Goal: Check status: Check status

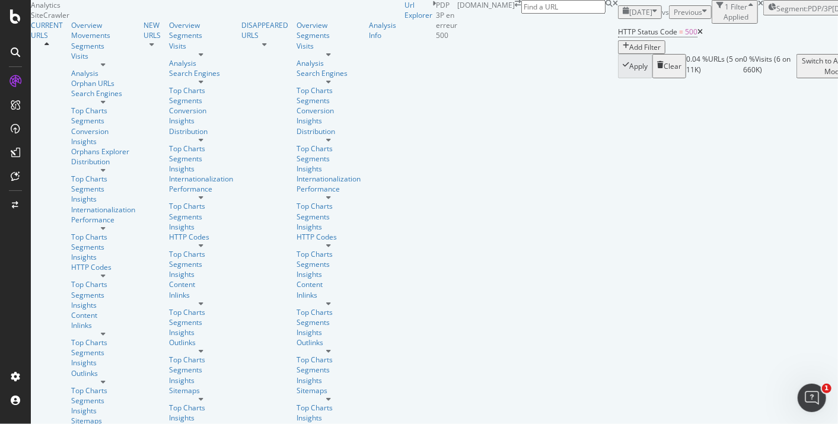
click at [629, 17] on span "[DATE]" at bounding box center [640, 12] width 23 height 10
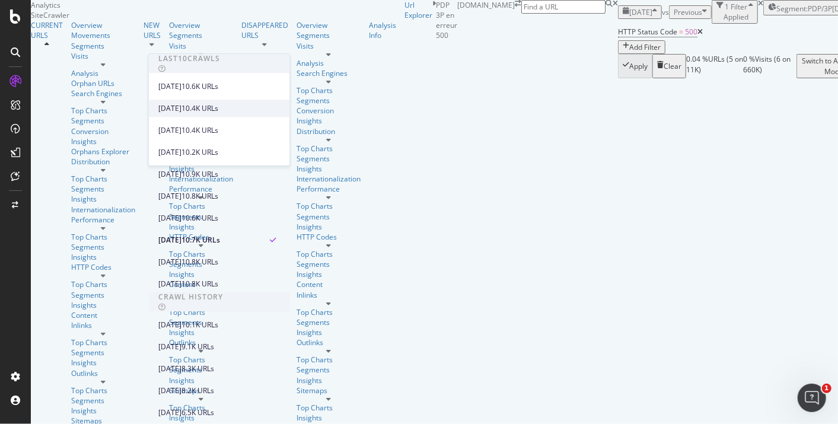
click at [173, 107] on div "2025 Sep. 7th" at bounding box center [169, 108] width 23 height 11
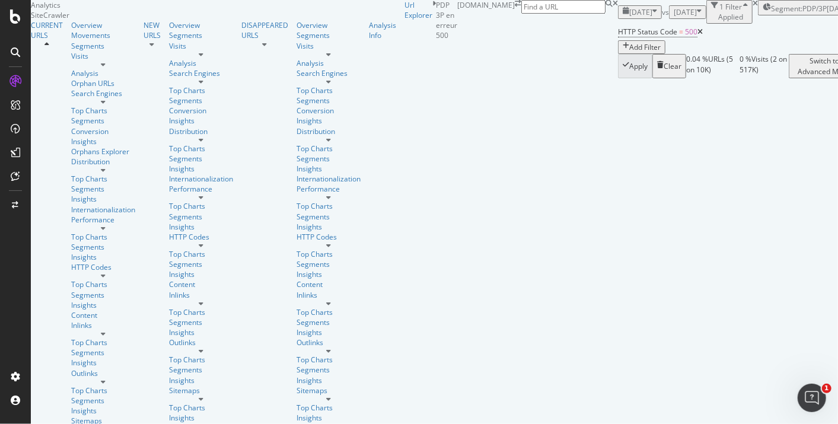
click at [629, 17] on span "2025 Sep. 7th" at bounding box center [640, 12] width 23 height 10
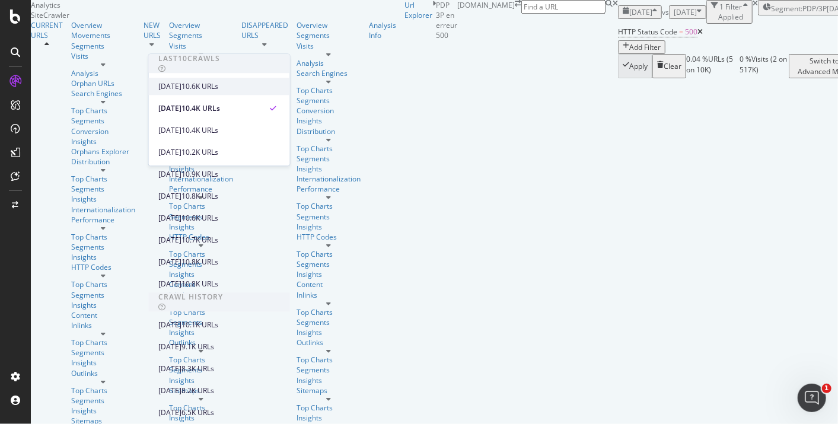
click at [181, 87] on div "2025 Sep. 14th" at bounding box center [169, 86] width 23 height 11
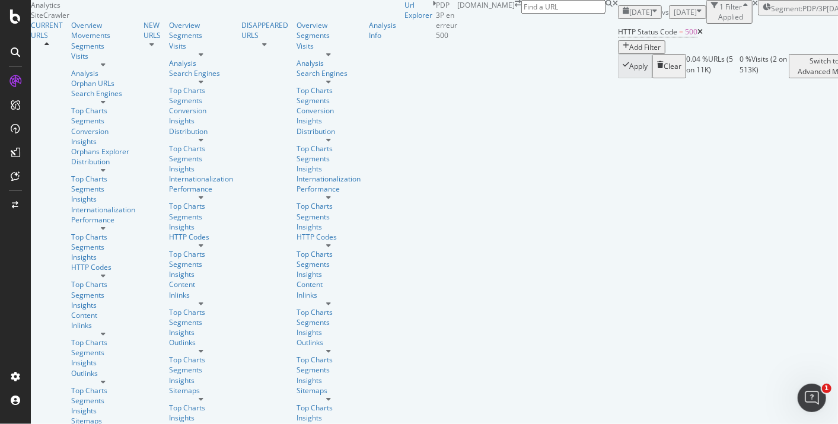
click at [673, 17] on span "[DATE]" at bounding box center [684, 12] width 23 height 10
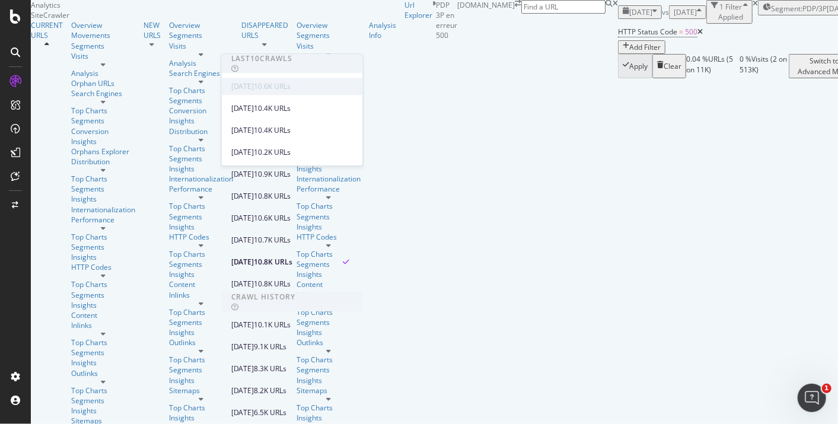
click at [254, 88] on div "2025 Sep. 14th" at bounding box center [242, 86] width 23 height 11
